Goal: Task Accomplishment & Management: Manage account settings

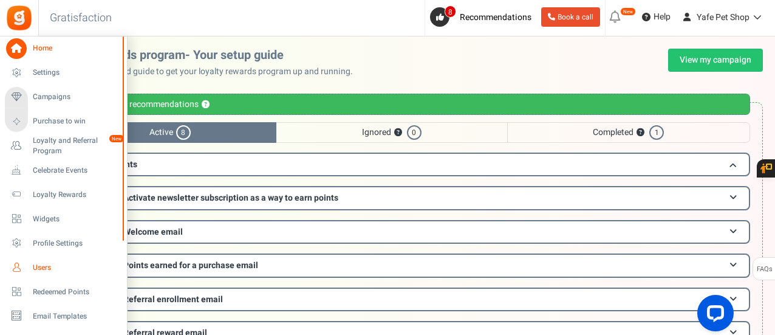
click at [38, 275] on link "Users" at bounding box center [63, 267] width 117 height 21
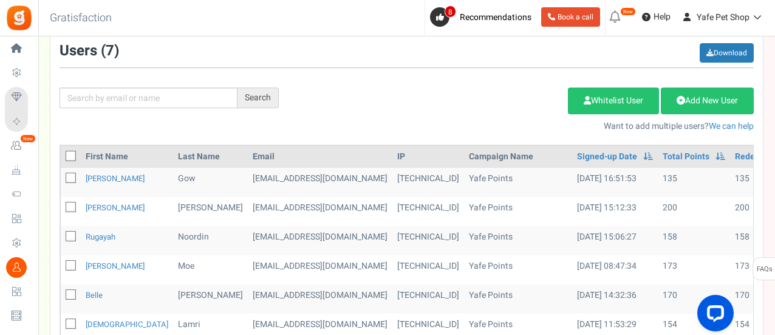
scroll to position [121, 0]
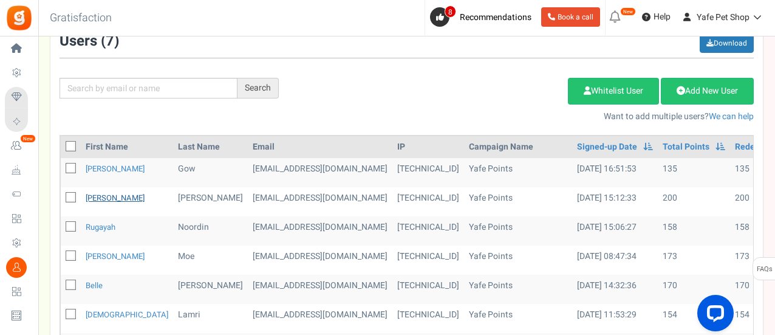
click at [94, 197] on link "[PERSON_NAME]" at bounding box center [115, 198] width 59 height 12
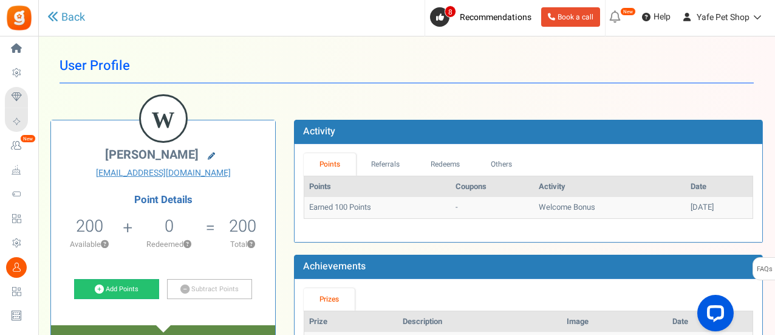
click at [210, 155] on icon at bounding box center [211, 155] width 7 height 7
type input "[PERSON_NAME]"
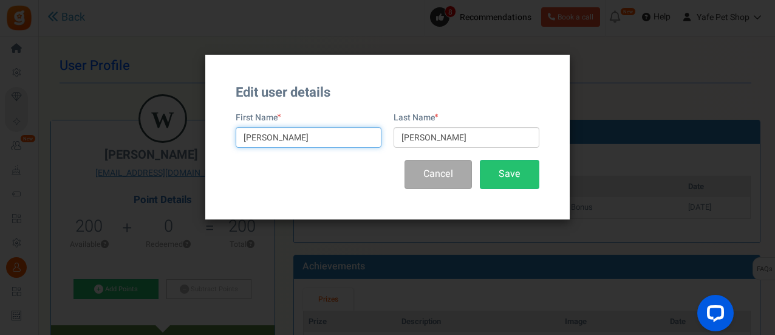
drag, startPoint x: 295, startPoint y: 141, endPoint x: 222, endPoint y: 136, distance: 73.0
click at [228, 140] on div "Edit user details First Name [PERSON_NAME] Last Name [PERSON_NAME] Cancel Save" at bounding box center [387, 137] width 364 height 165
type input "Test"
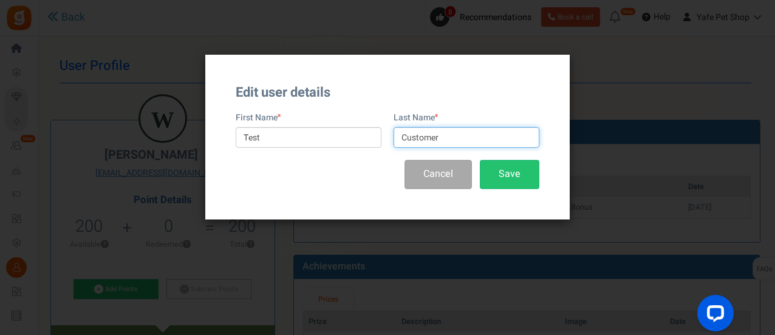
type input "Customer"
drag, startPoint x: 258, startPoint y: 171, endPoint x: 268, endPoint y: 172, distance: 10.5
click at [258, 171] on div "Cancel Save" at bounding box center [388, 174] width 304 height 29
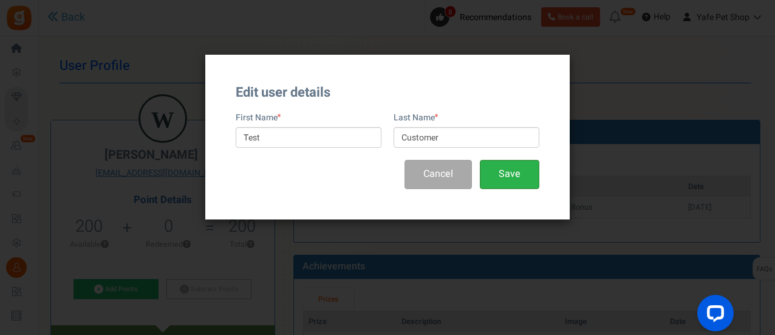
click at [492, 169] on button "Save" at bounding box center [510, 174] width 60 height 29
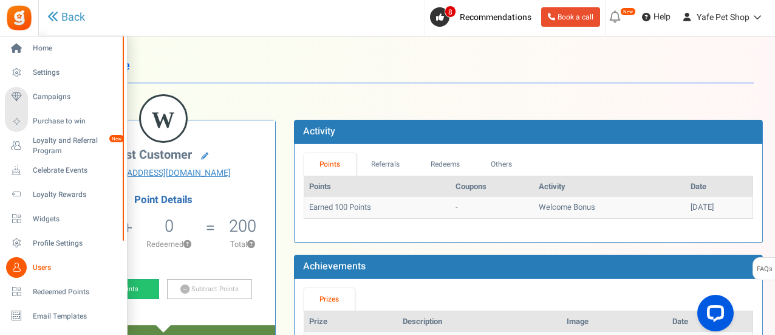
click at [38, 261] on link "Users" at bounding box center [63, 267] width 117 height 21
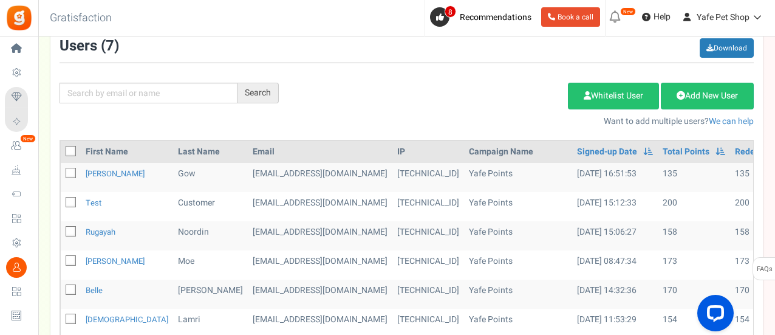
scroll to position [121, 0]
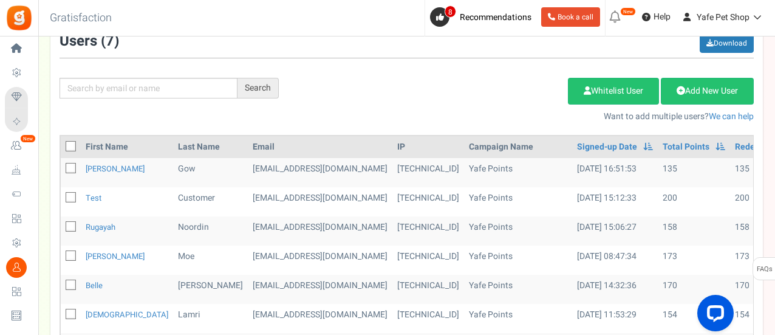
click at [72, 194] on icon at bounding box center [71, 198] width 8 height 8
click at [61, 194] on input "checkbox" at bounding box center [57, 198] width 8 height 8
checkbox input "true"
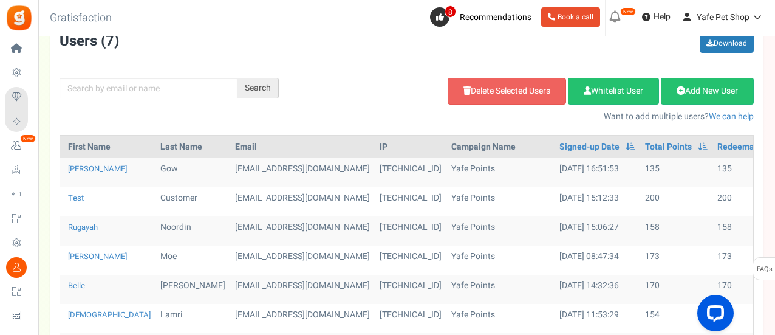
scroll to position [0, 27]
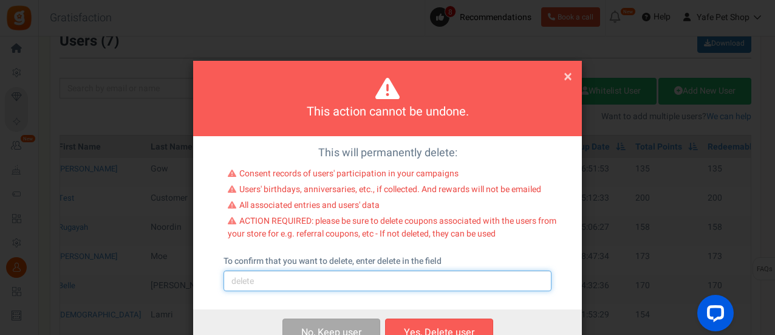
click at [402, 278] on input "text" at bounding box center [388, 280] width 328 height 21
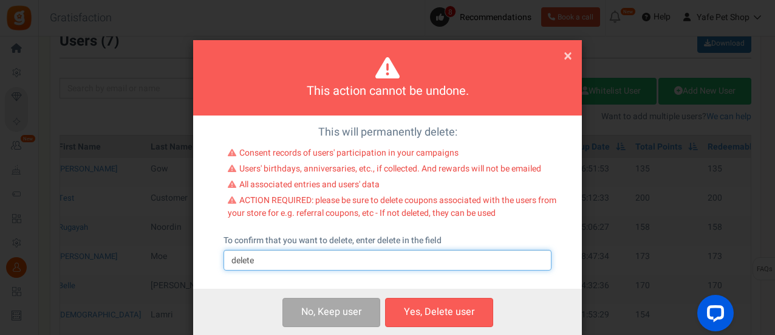
scroll to position [39, 0]
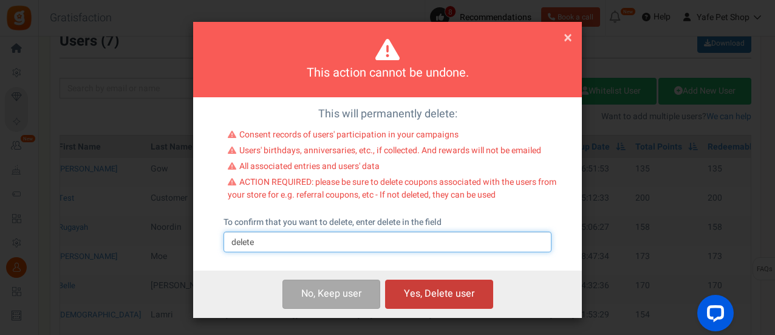
type input "delete"
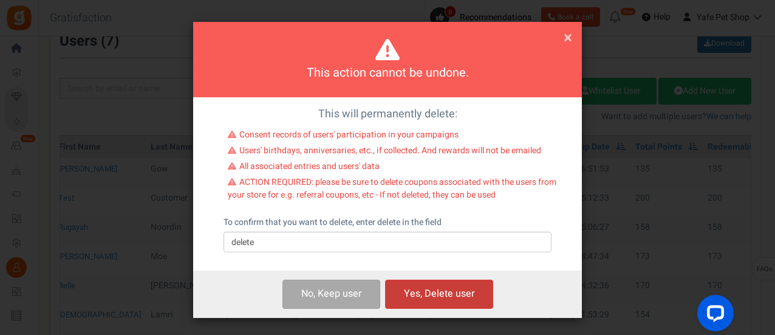
click at [432, 292] on button "Yes, Delete user" at bounding box center [439, 293] width 108 height 29
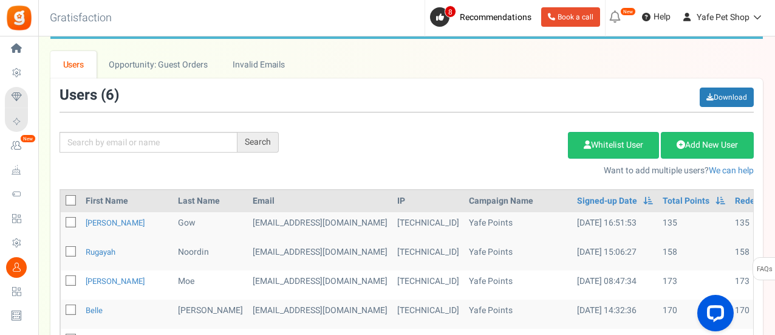
scroll to position [60, 0]
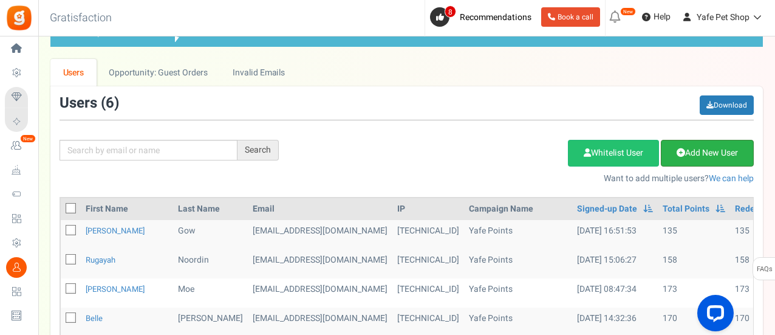
click at [694, 149] on link "Add New User" at bounding box center [707, 153] width 93 height 27
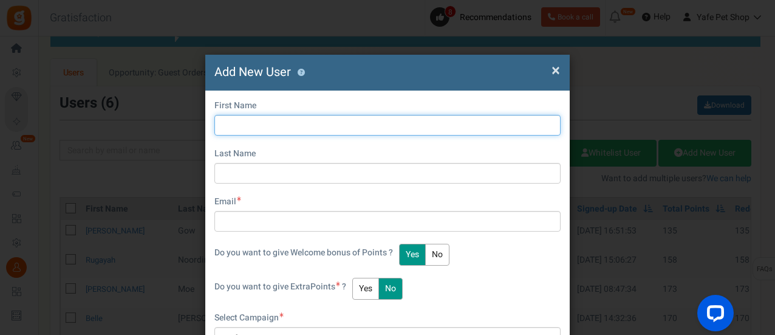
click at [318, 126] on input "text" at bounding box center [387, 125] width 346 height 21
type input "Test"
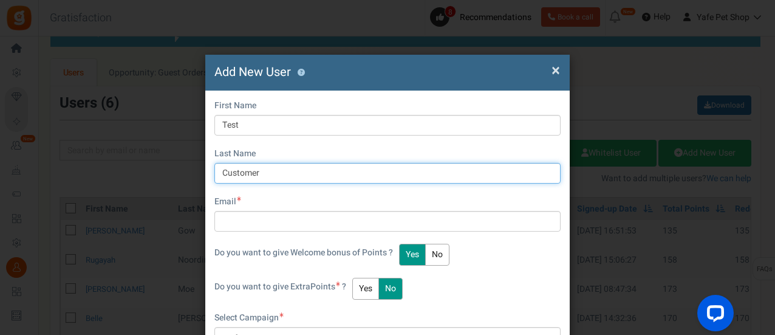
type input "Customer"
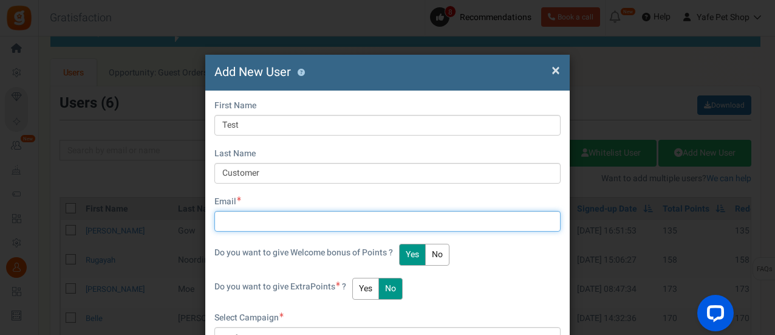
paste input "[EMAIL_ADDRESS][DOMAIN_NAME]"
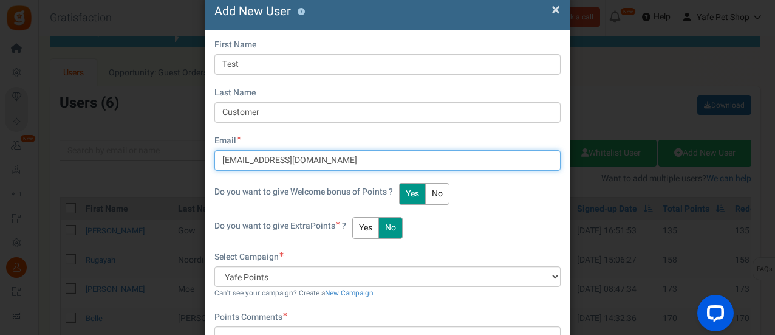
type input "[EMAIL_ADDRESS][DOMAIN_NAME]"
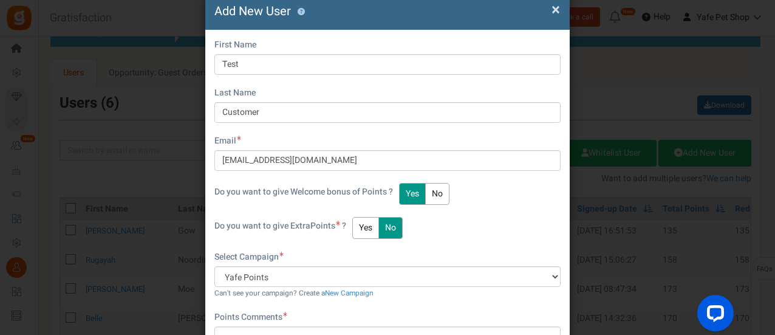
click at [411, 195] on button "Yes" at bounding box center [412, 194] width 27 height 22
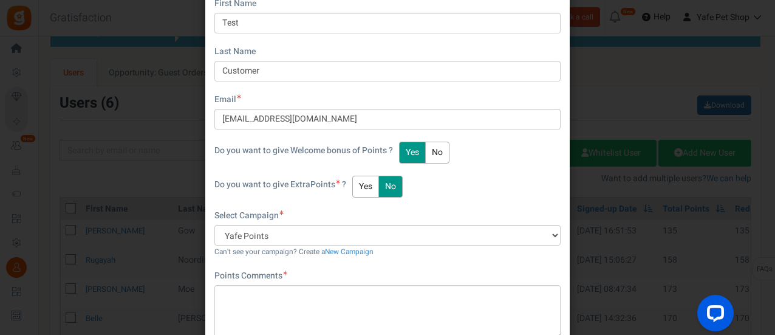
scroll to position [121, 0]
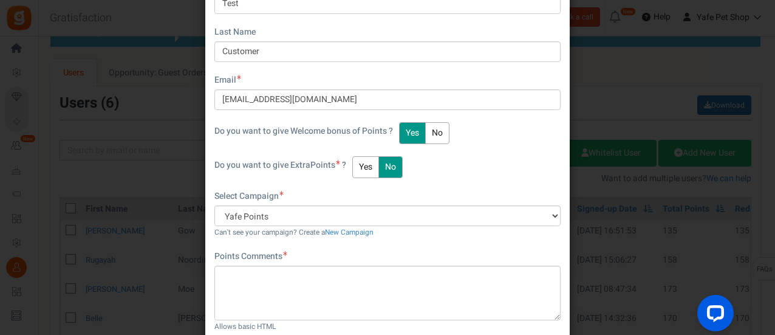
click at [367, 171] on button "Yes" at bounding box center [365, 167] width 27 height 22
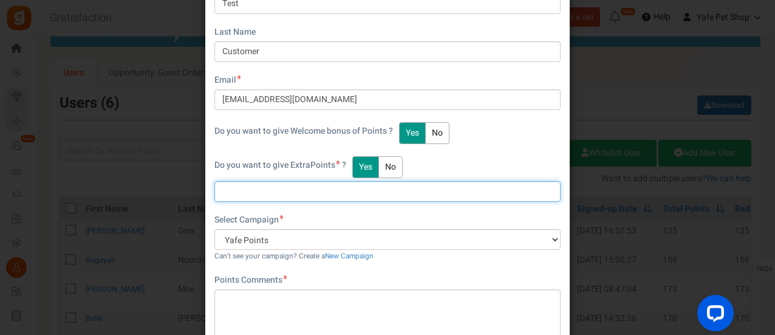
click at [308, 190] on input "text" at bounding box center [387, 191] width 346 height 21
type input "6"
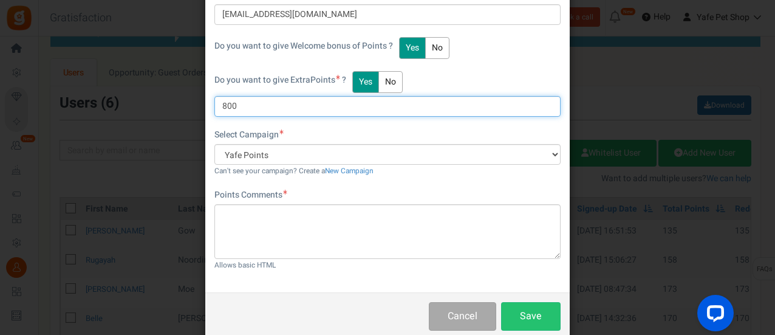
scroll to position [228, 0]
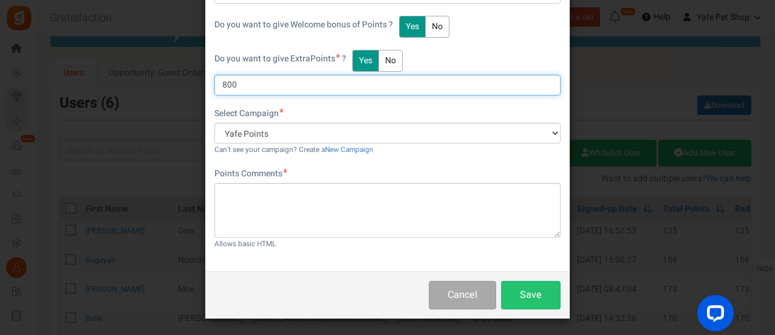
type input "800"
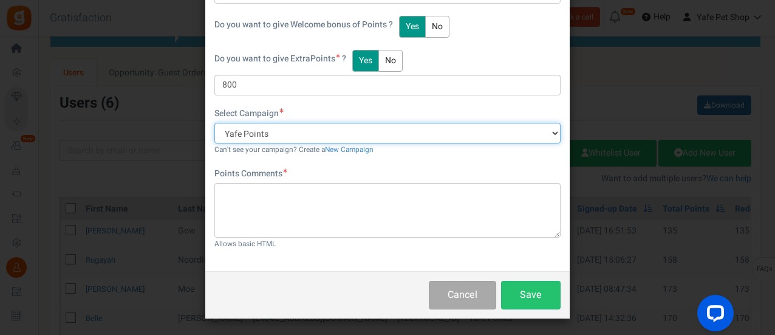
click at [333, 129] on select "Yafe Points" at bounding box center [387, 133] width 346 height 21
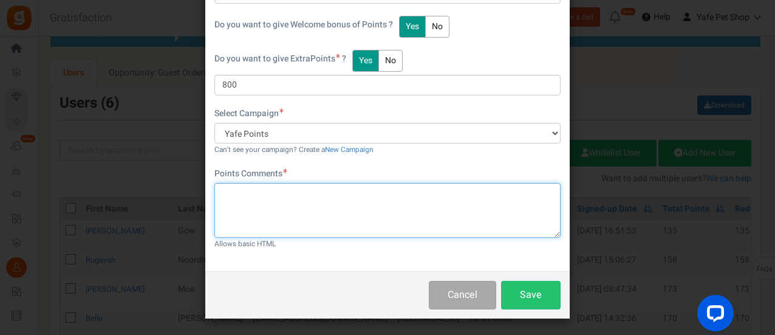
click at [275, 203] on textarea at bounding box center [387, 210] width 346 height 55
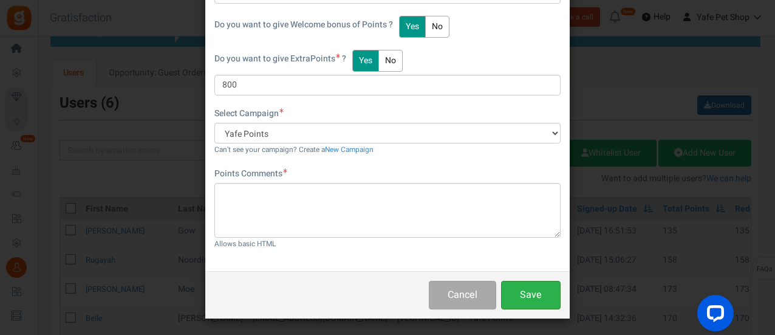
click at [527, 288] on button "Save" at bounding box center [531, 295] width 60 height 29
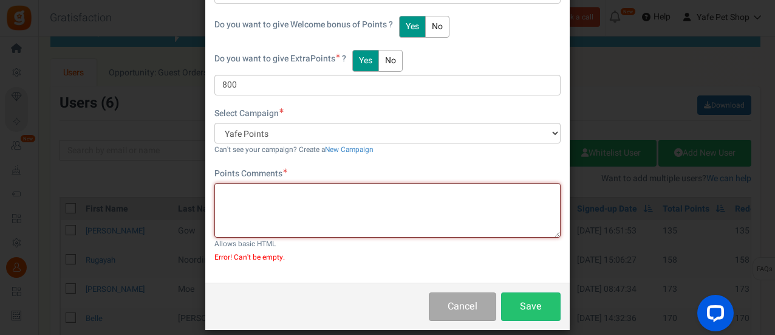
click at [406, 227] on textarea at bounding box center [387, 210] width 346 height 55
type textarea "Ok"
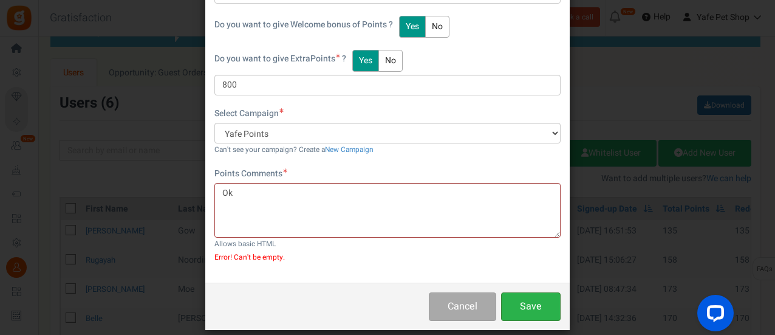
click at [541, 301] on button "Save" at bounding box center [531, 306] width 60 height 29
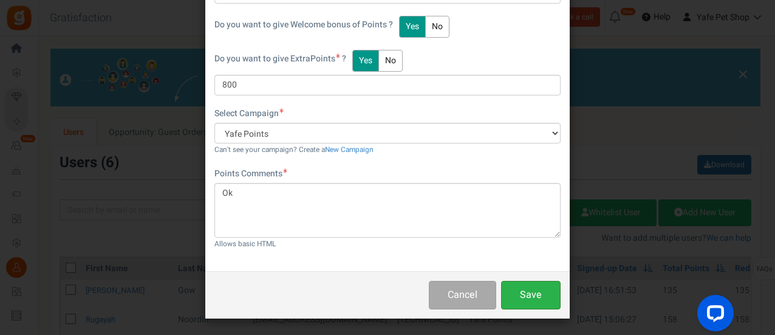
click at [530, 286] on button "Save" at bounding box center [531, 295] width 60 height 29
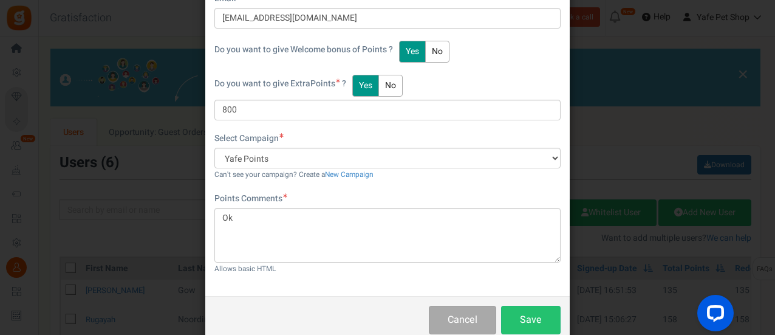
scroll to position [204, 0]
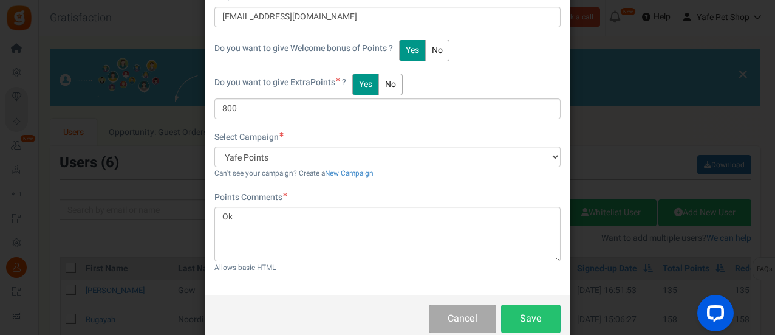
click at [375, 86] on button "Yes" at bounding box center [365, 84] width 27 height 22
click at [386, 86] on button "No" at bounding box center [390, 84] width 24 height 22
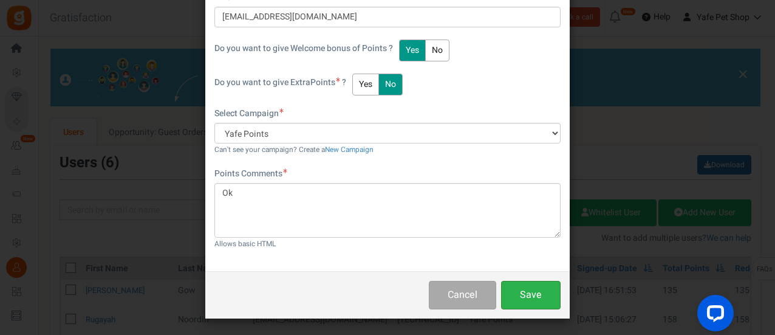
click at [519, 293] on button "Save" at bounding box center [531, 295] width 60 height 29
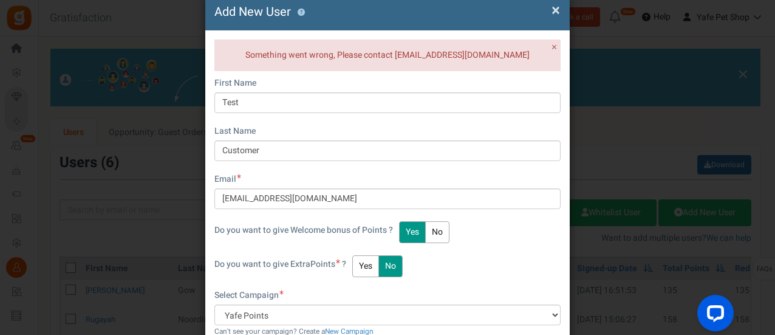
scroll to position [59, 0]
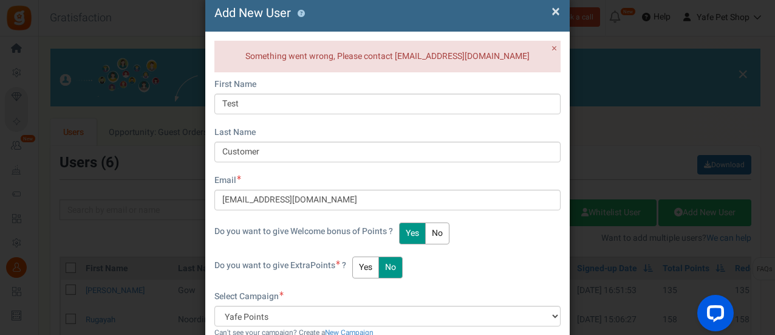
click at [551, 9] on span "×" at bounding box center [555, 11] width 9 height 23
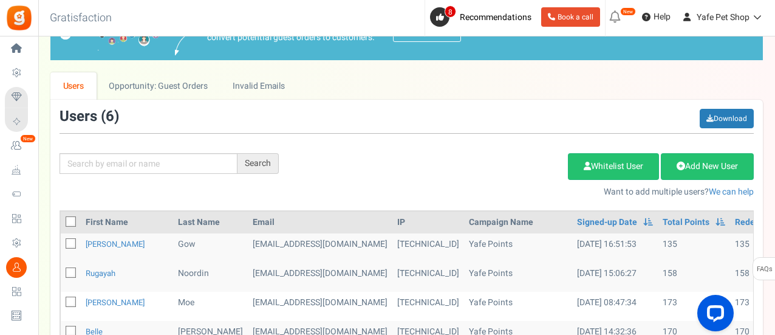
scroll to position [182, 0]
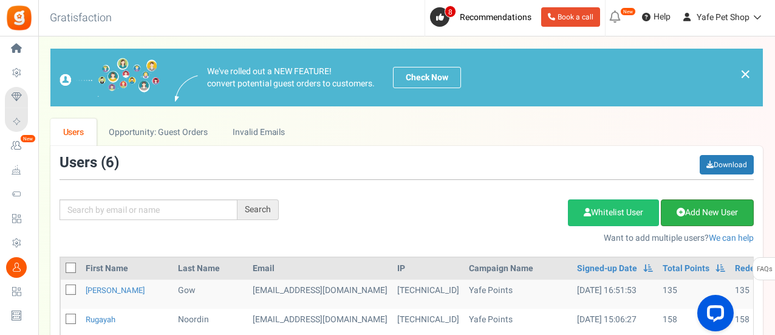
click at [709, 210] on link "Add New User" at bounding box center [707, 212] width 93 height 27
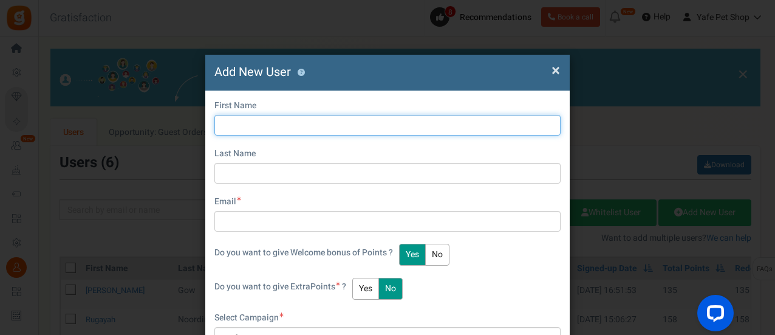
click at [320, 126] on input "text" at bounding box center [387, 125] width 346 height 21
type input "Test"
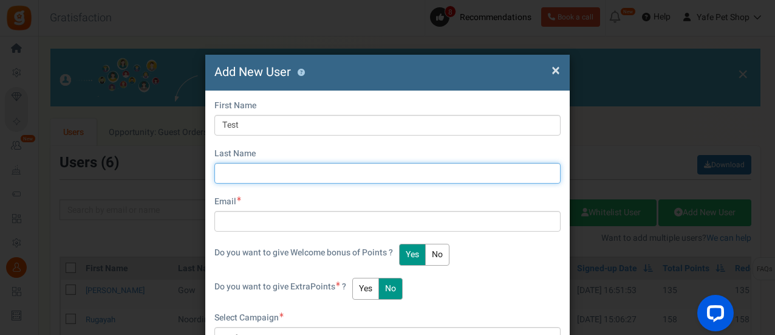
click at [251, 174] on input "text" at bounding box center [387, 173] width 346 height 21
type input "Customer"
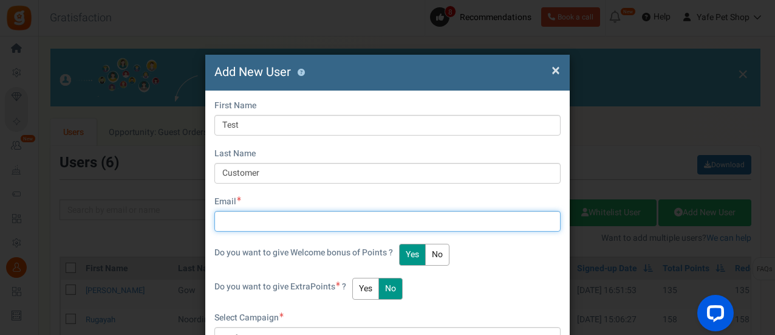
click at [270, 223] on input "text" at bounding box center [387, 221] width 346 height 21
type input "[EMAIL_ADDRESS][DOMAIN_NAME]"
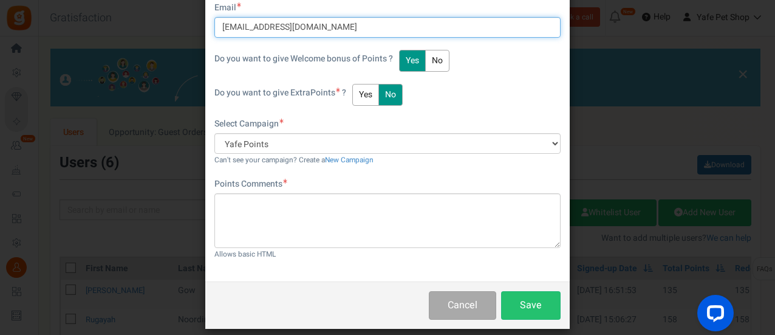
scroll to position [204, 0]
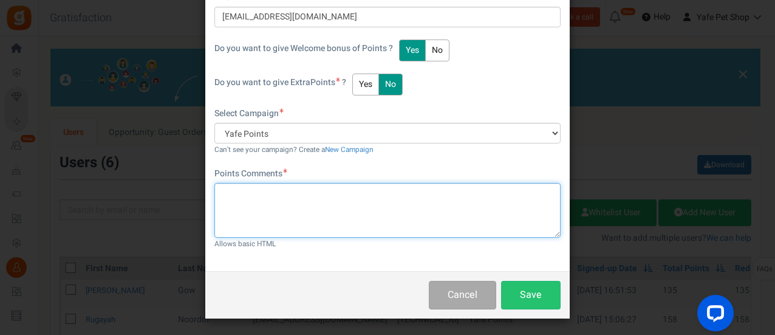
click at [383, 207] on textarea at bounding box center [387, 210] width 346 height 55
type textarea "111"
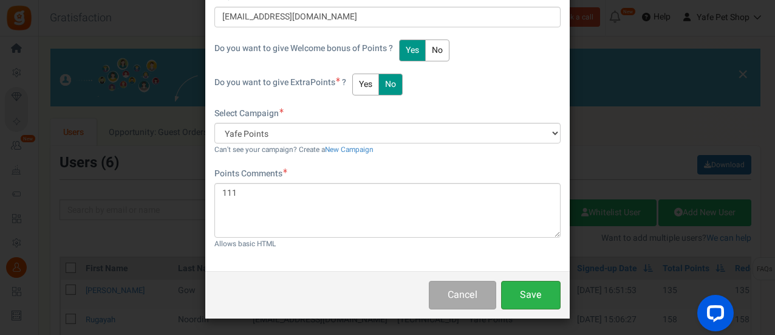
click at [533, 302] on button "Save" at bounding box center [531, 295] width 60 height 29
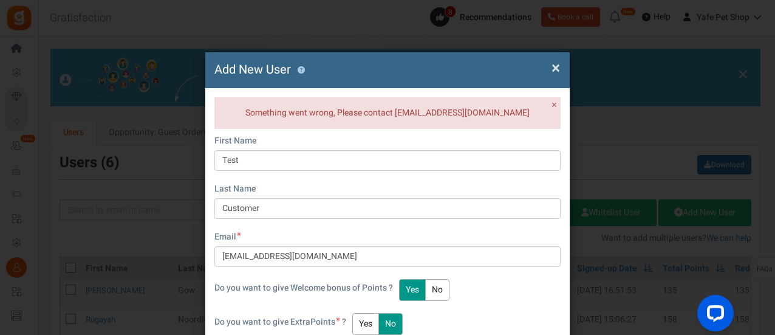
scroll to position [0, 0]
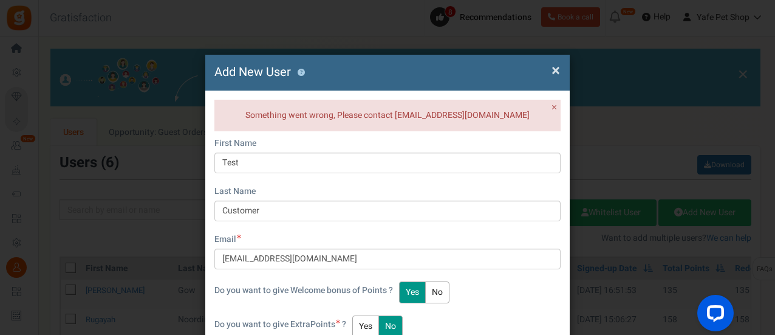
click at [551, 71] on span "×" at bounding box center [555, 70] width 9 height 23
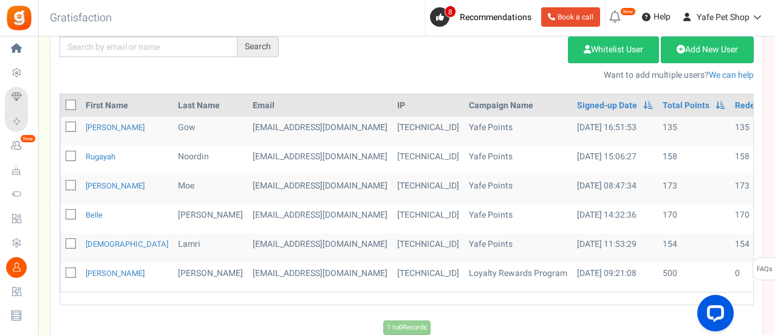
scroll to position [182, 0]
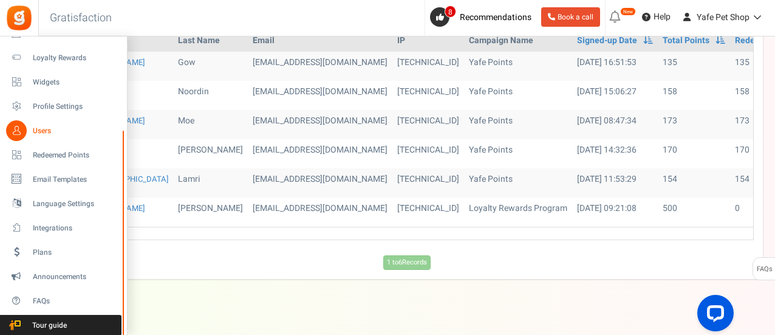
scroll to position [242, 0]
